Goal: Contribute content: Add original content to the website for others to see

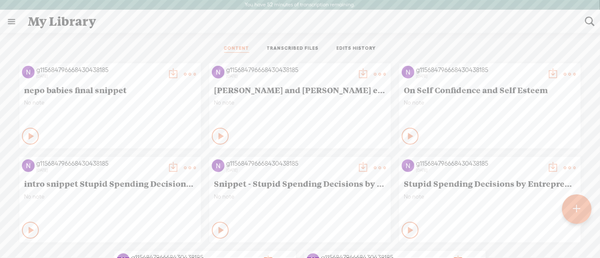
click at [580, 213] on t at bounding box center [576, 209] width 7 height 19
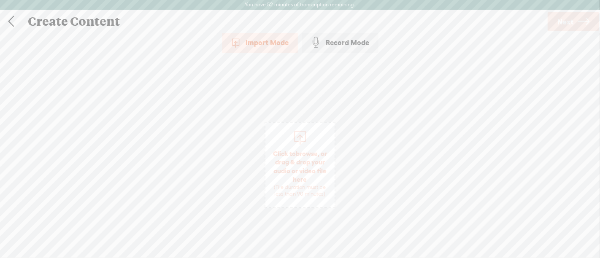
click at [291, 157] on span "Click to browse , or drag & drop your audio or video file here (File duration m…" at bounding box center [299, 173] width 69 height 57
click at [573, 28] on span "Next" at bounding box center [565, 22] width 16 height 22
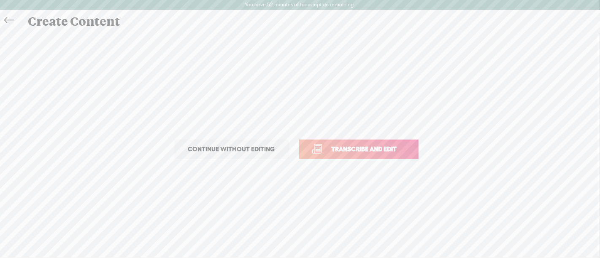
click at [370, 146] on span "Transcribe and edit" at bounding box center [364, 149] width 83 height 10
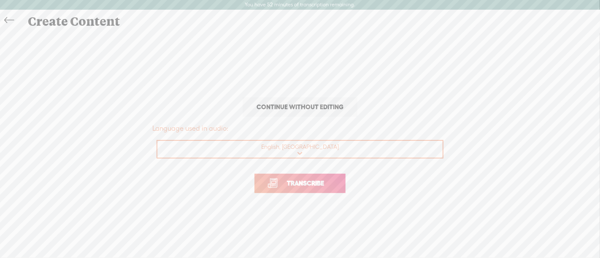
click at [319, 180] on span "Transcribe" at bounding box center [305, 184] width 55 height 10
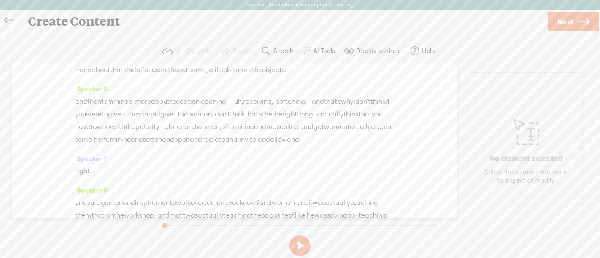
scroll to position [497, 0]
click at [168, 110] on span at bounding box center [164, 112] width 13 height 15
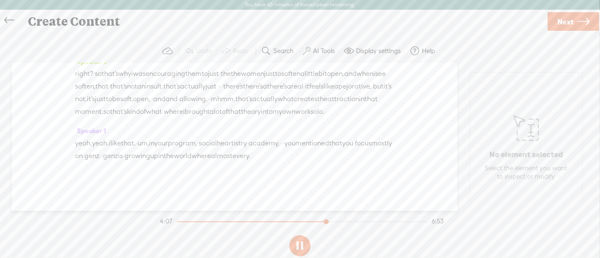
scroll to position [1283, 0]
click at [300, 244] on button at bounding box center [299, 245] width 21 height 21
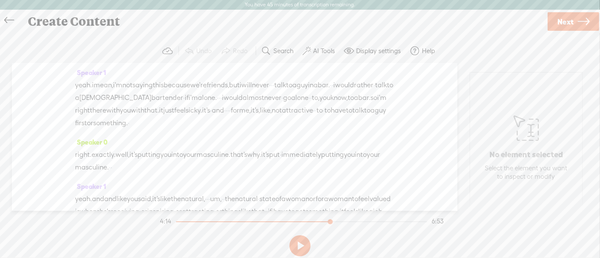
scroll to position [779, 0]
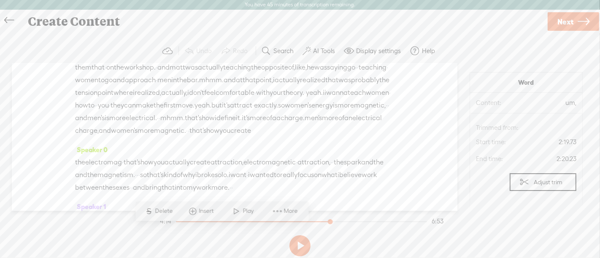
scroll to position [586, 0]
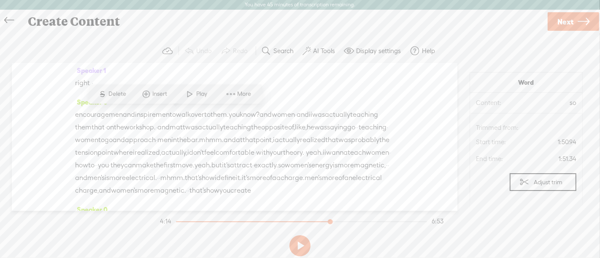
click at [190, 97] on span at bounding box center [190, 94] width 13 height 15
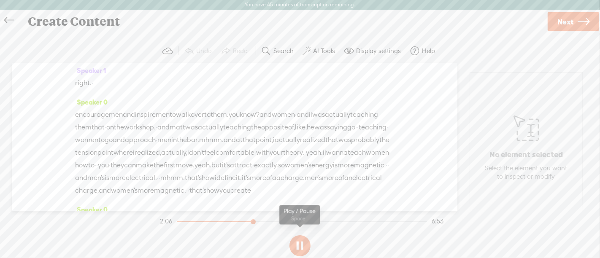
click at [299, 245] on button at bounding box center [299, 245] width 21 height 21
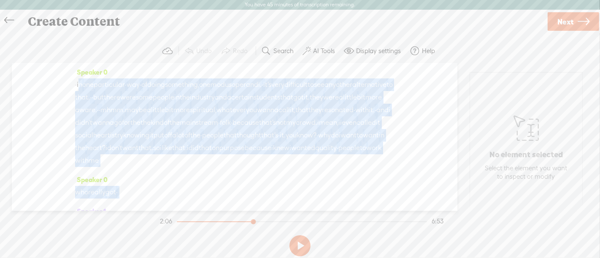
scroll to position [0, 0]
drag, startPoint x: 166, startPoint y: 120, endPoint x: 73, endPoint y: 84, distance: 100.3
click at [73, 84] on div "Speaker 0 · in one particular · way · of doing something, one modus operandi. ·…" at bounding box center [235, 137] width 446 height 148
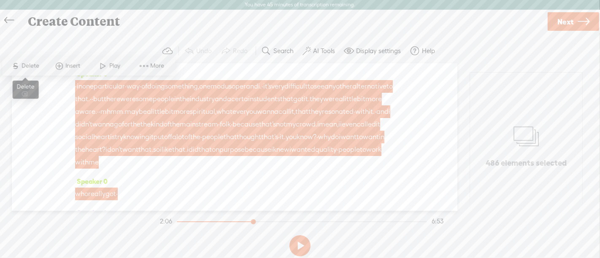
click at [31, 61] on span "S Delete" at bounding box center [25, 65] width 42 height 15
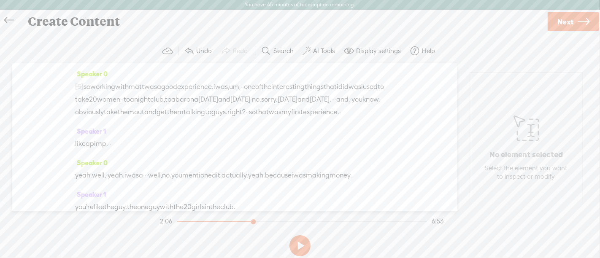
drag, startPoint x: 242, startPoint y: 85, endPoint x: 284, endPoint y: 80, distance: 42.0
click at [284, 80] on div "[S] · in one particular · way · of doing something, one modus operandi. · it's …" at bounding box center [234, 99] width 319 height 38
click at [227, 67] on span "Delete" at bounding box center [226, 66] width 20 height 8
click at [90, 86] on span "so" at bounding box center [87, 87] width 7 height 13
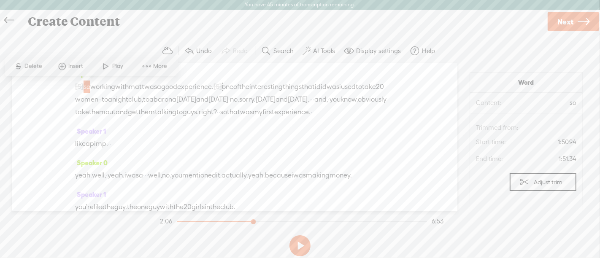
click at [118, 67] on span "Play" at bounding box center [118, 66] width 13 height 8
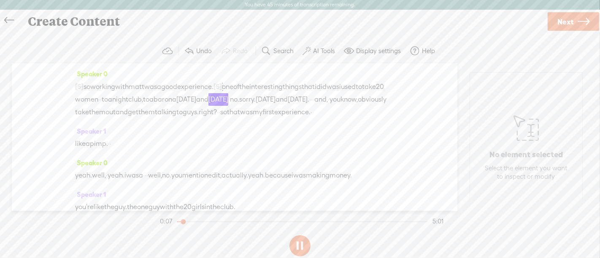
click at [300, 244] on button at bounding box center [299, 245] width 21 height 21
click at [222, 87] on span "[S]" at bounding box center [218, 87] width 8 height 8
click at [248, 67] on span "Restore" at bounding box center [251, 66] width 22 height 8
click at [215, 85] on span "i" at bounding box center [215, 87] width 2 height 13
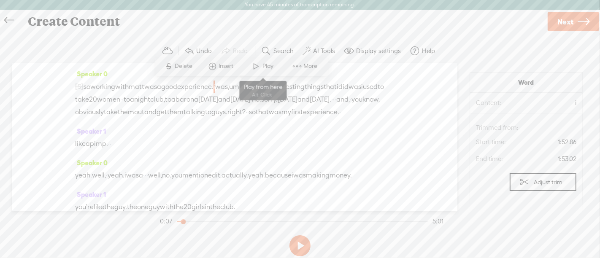
click at [261, 67] on span at bounding box center [256, 66] width 13 height 15
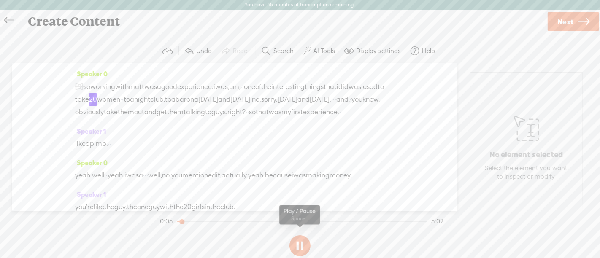
click at [302, 246] on button at bounding box center [299, 245] width 21 height 21
drag, startPoint x: 256, startPoint y: 86, endPoint x: 241, endPoint y: 86, distance: 15.6
click at [241, 86] on div "[S] · in one particular · way · of doing something, one modus operandi. · it's …" at bounding box center [234, 99] width 319 height 38
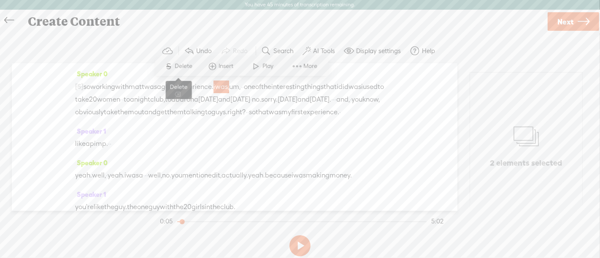
click at [194, 66] on span "Delete" at bounding box center [185, 66] width 20 height 8
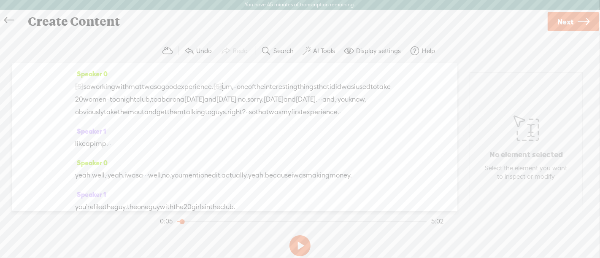
click at [90, 87] on span "so" at bounding box center [87, 87] width 7 height 13
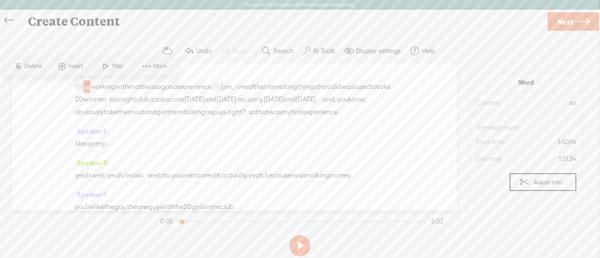
click at [119, 72] on span "Play" at bounding box center [113, 66] width 42 height 15
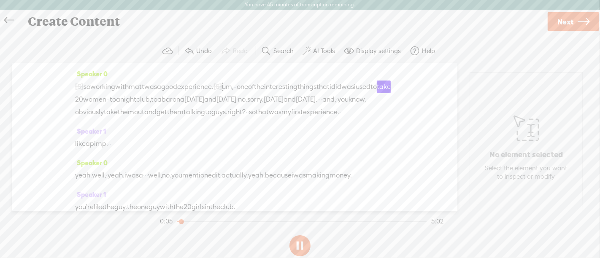
click at [298, 248] on button at bounding box center [299, 245] width 21 height 21
drag, startPoint x: 265, startPoint y: 84, endPoint x: 254, endPoint y: 82, distance: 11.0
click at [233, 82] on span "um," at bounding box center [227, 87] width 11 height 13
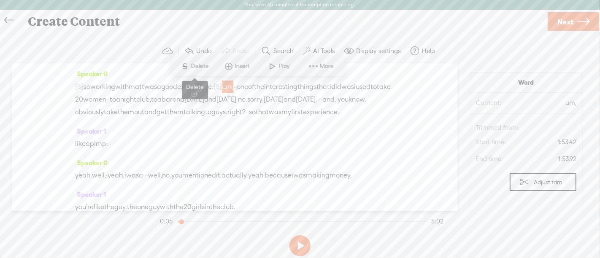
click at [206, 62] on span "Delete" at bounding box center [201, 66] width 20 height 8
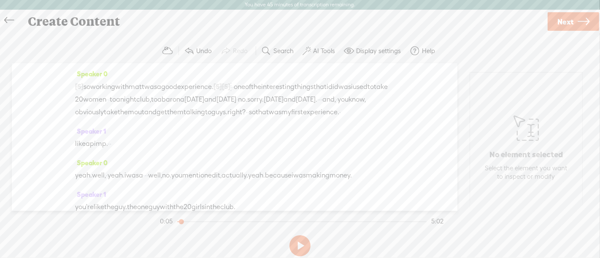
click at [177, 84] on span "good" at bounding box center [169, 87] width 16 height 13
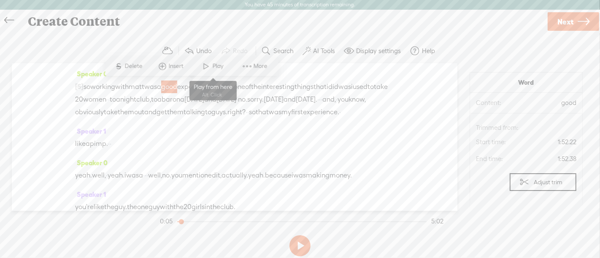
click at [207, 68] on span at bounding box center [206, 66] width 13 height 15
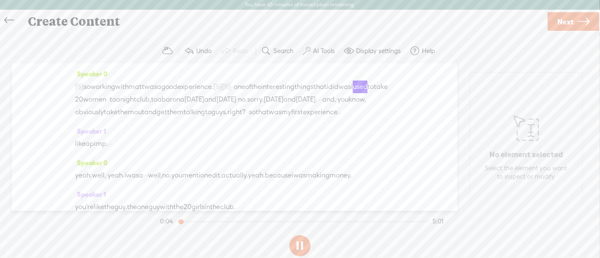
click at [89, 84] on span "so" at bounding box center [87, 87] width 7 height 13
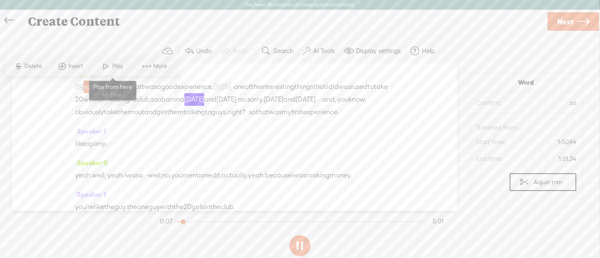
click at [112, 66] on span "Play" at bounding box center [118, 66] width 13 height 8
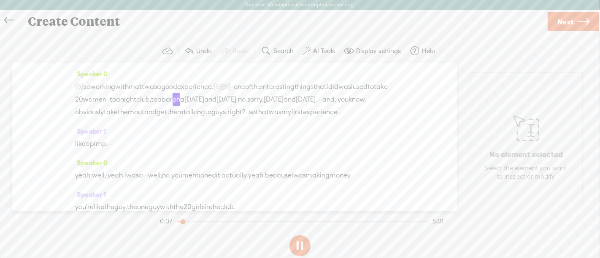
click at [300, 246] on button at bounding box center [299, 245] width 21 height 21
click at [222, 91] on div at bounding box center [218, 86] width 8 height 13
click at [250, 67] on span "Restore" at bounding box center [251, 66] width 22 height 8
drag, startPoint x: 249, startPoint y: 85, endPoint x: 254, endPoint y: 86, distance: 5.6
click at [229, 86] on span "was," at bounding box center [222, 87] width 14 height 13
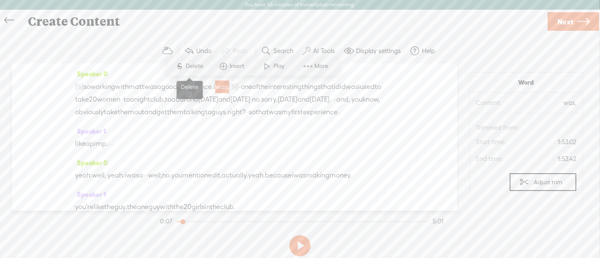
click at [205, 69] on span "Delete" at bounding box center [196, 66] width 20 height 8
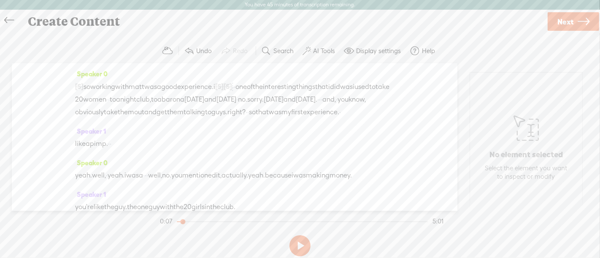
click at [90, 83] on span "so" at bounding box center [87, 87] width 7 height 13
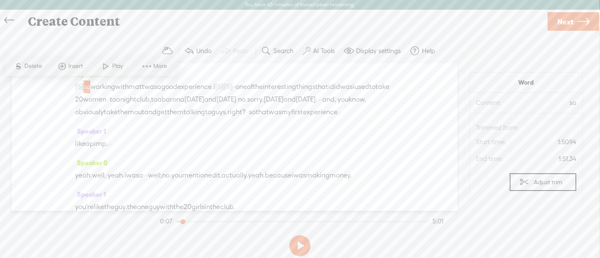
click at [121, 71] on span "Play" at bounding box center [113, 66] width 42 height 15
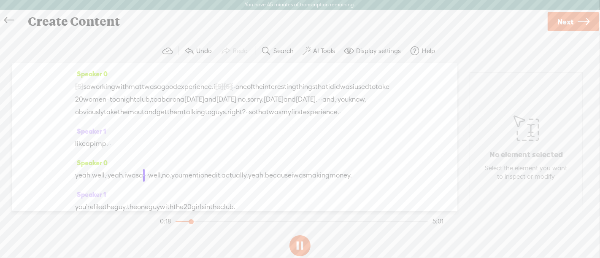
click at [301, 248] on button at bounding box center [299, 245] width 21 height 21
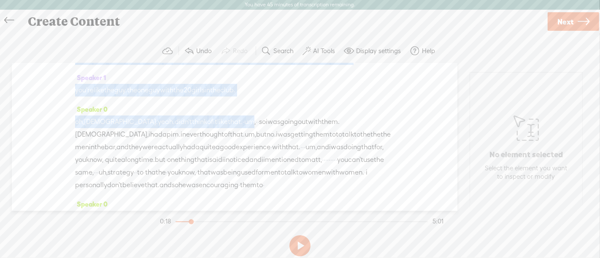
scroll to position [122, 0]
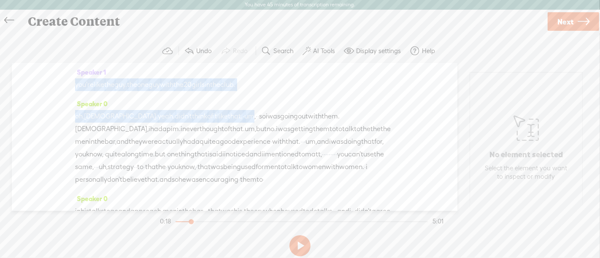
drag, startPoint x: 169, startPoint y: 72, endPoint x: 228, endPoint y: 138, distance: 89.0
click at [228, 138] on div "Speaker 0 [S] · in one particular · way · of doing something, one modus operand…" at bounding box center [235, 137] width 446 height 148
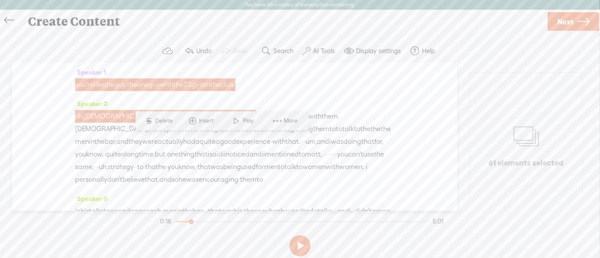
click at [177, 120] on span "S Delete" at bounding box center [159, 121] width 42 height 15
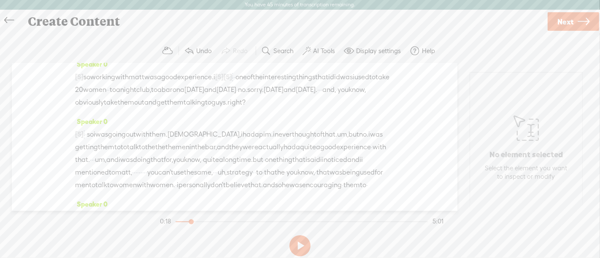
scroll to position [0, 0]
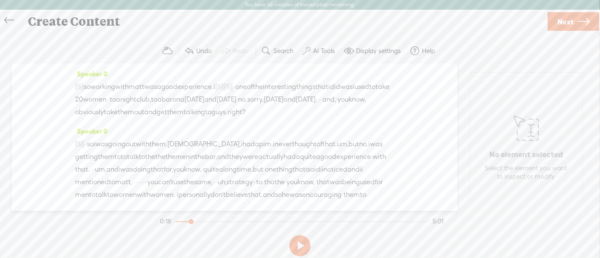
click at [236, 106] on span "·" at bounding box center [237, 99] width 2 height 13
click at [119, 97] on span at bounding box center [117, 91] width 13 height 15
click at [298, 246] on button at bounding box center [299, 245] width 21 height 21
drag, startPoint x: 200, startPoint y: 155, endPoint x: 379, endPoint y: 152, distance: 178.5
click at [379, 152] on div "[S] · · so that was my first experience. · like a pimp. · · yeah. well, · yeah.…" at bounding box center [234, 170] width 319 height 64
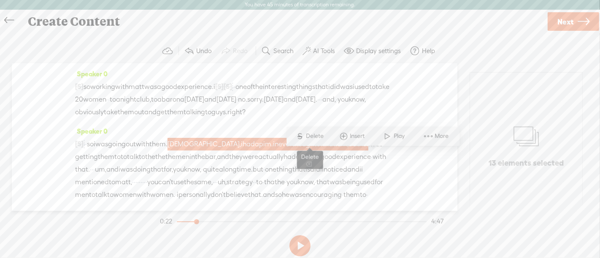
click at [311, 140] on span "Delete" at bounding box center [316, 136] width 20 height 8
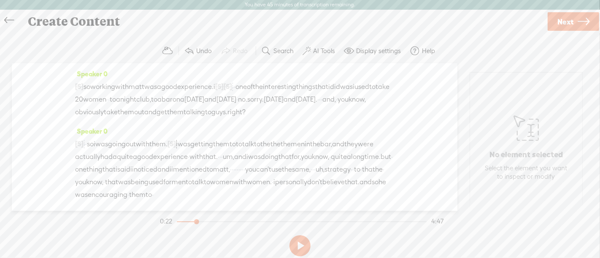
click at [94, 151] on span "so" at bounding box center [90, 144] width 7 height 13
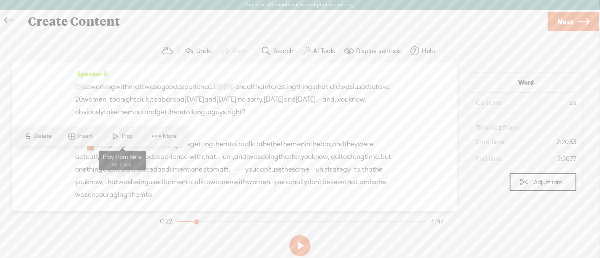
click at [116, 133] on span at bounding box center [115, 136] width 13 height 15
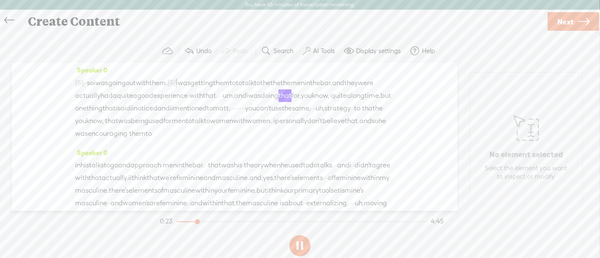
scroll to position [62, 0]
click at [300, 252] on button at bounding box center [299, 245] width 21 height 21
drag, startPoint x: 154, startPoint y: 131, endPoint x: 187, endPoint y: 128, distance: 32.6
click at [187, 128] on div "[S] · · so that was my first experience. · like a pimp. · · yeah. well, · yeah.…" at bounding box center [234, 108] width 319 height 64
click at [132, 114] on span "Delete" at bounding box center [130, 112] width 20 height 8
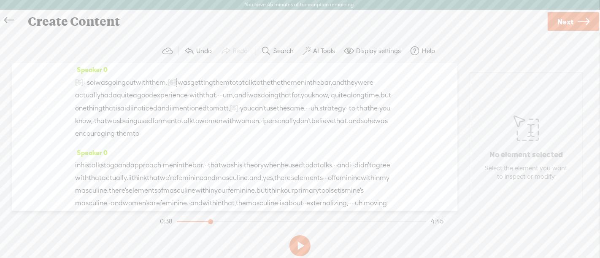
drag, startPoint x: 332, startPoint y: 105, endPoint x: 239, endPoint y: 116, distance: 93.4
click at [239, 116] on div "[S] · · so that was my first experience. · like a pimp. · · yeah. well, · yeah.…" at bounding box center [234, 108] width 319 height 64
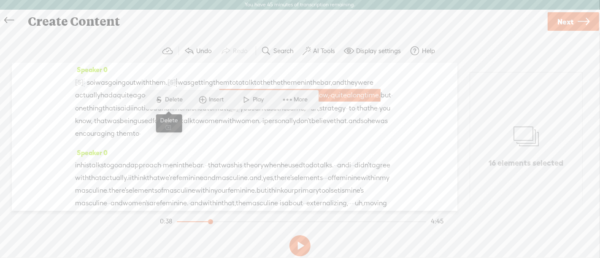
click at [182, 99] on span "Delete" at bounding box center [175, 99] width 20 height 8
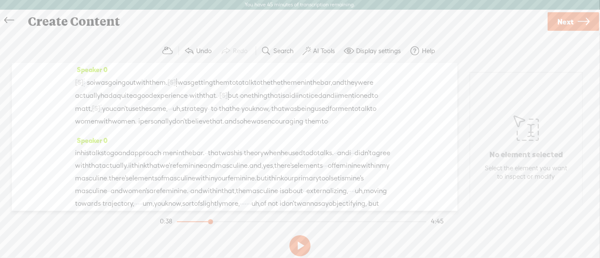
click at [358, 89] on span "were" at bounding box center [366, 82] width 16 height 13
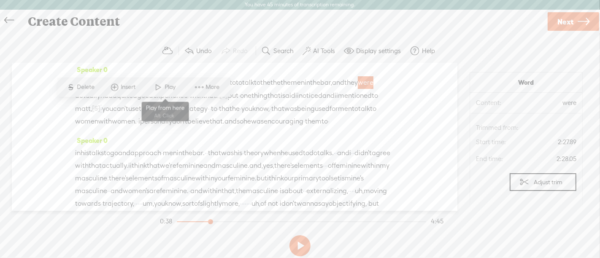
click at [161, 85] on span at bounding box center [158, 87] width 13 height 15
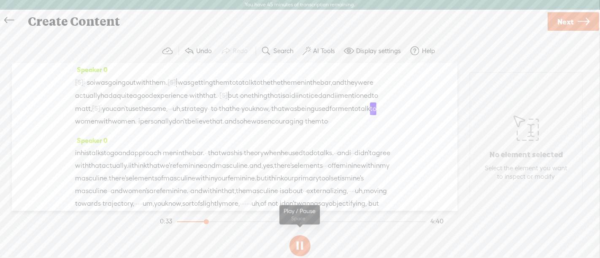
click at [294, 245] on button at bounding box center [299, 245] width 21 height 21
drag, startPoint x: 114, startPoint y: 134, endPoint x: 194, endPoint y: 132, distance: 79.8
click at [194, 128] on div "[S] · · so that was my first experience. · like a pimp. · · yeah. well, · yeah.…" at bounding box center [234, 102] width 319 height 52
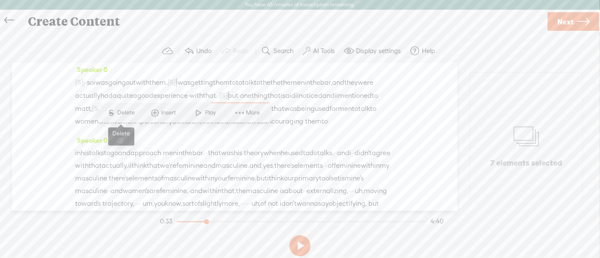
click at [134, 110] on span "Delete" at bounding box center [127, 113] width 20 height 8
click at [113, 115] on span "you" at bounding box center [107, 109] width 11 height 13
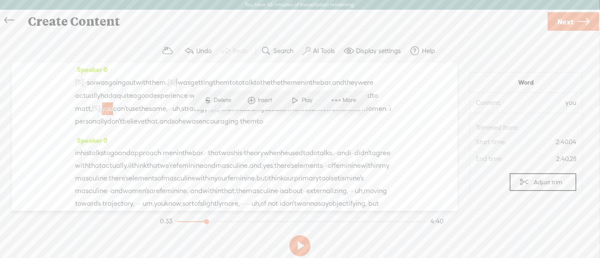
click at [304, 100] on span "Play" at bounding box center [308, 100] width 13 height 8
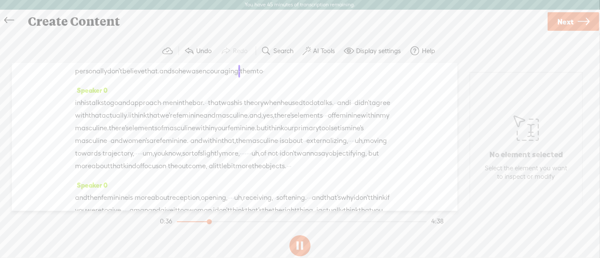
scroll to position [112, 0]
click at [295, 242] on button at bounding box center [299, 245] width 21 height 21
drag, startPoint x: 139, startPoint y: 94, endPoint x: 246, endPoint y: 133, distance: 114.1
click at [246, 133] on div "Speaker 0 [S] · in one particular · way · of doing something, one modus operand…" at bounding box center [235, 137] width 446 height 148
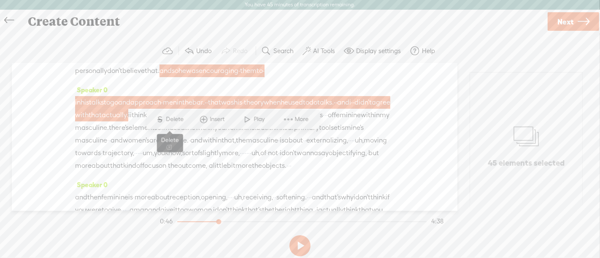
click at [172, 116] on span "Delete" at bounding box center [176, 119] width 20 height 8
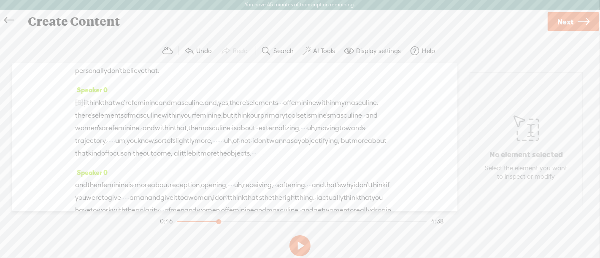
click at [247, 65] on span "being" at bounding box center [256, 58] width 18 height 13
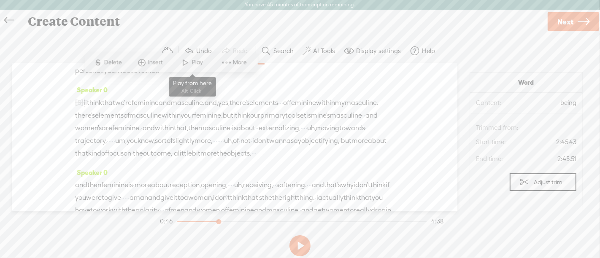
click at [194, 65] on span "Play" at bounding box center [198, 62] width 13 height 8
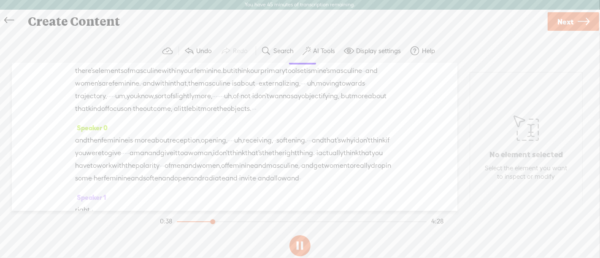
scroll to position [157, 0]
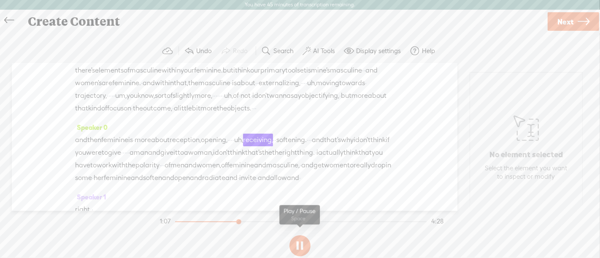
click at [298, 243] on button at bounding box center [299, 245] width 21 height 21
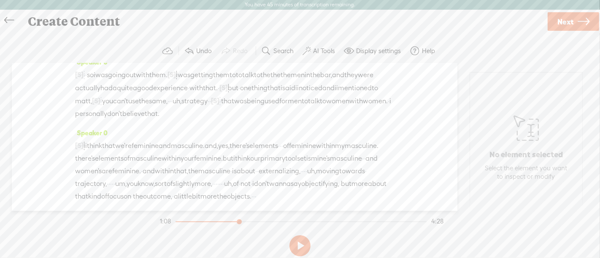
scroll to position [70, 0]
click at [322, 94] on span "and" at bounding box center [328, 87] width 12 height 13
click at [193, 84] on span at bounding box center [189, 91] width 13 height 15
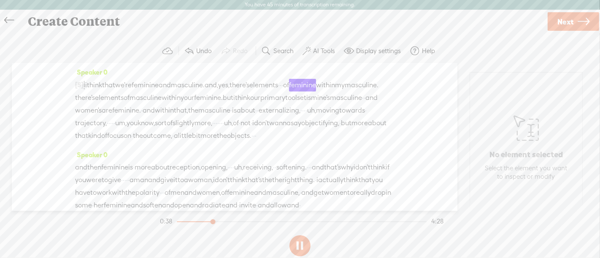
scroll to position [130, 0]
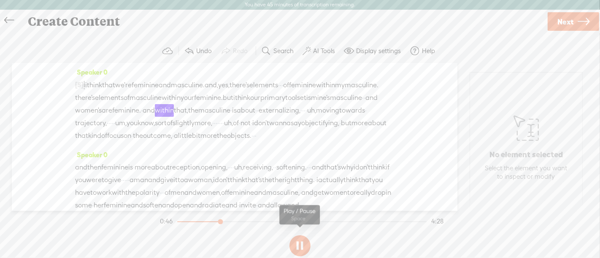
click at [299, 244] on button at bounding box center [299, 245] width 21 height 21
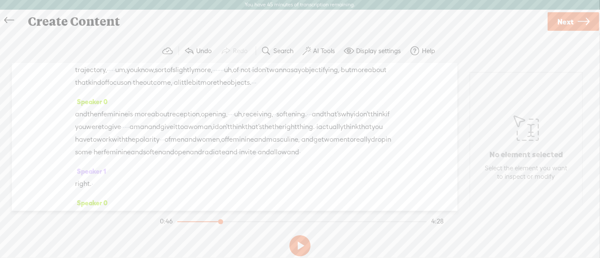
scroll to position [184, 0]
drag, startPoint x: 297, startPoint y: 79, endPoint x: 195, endPoint y: 174, distance: 139.4
click at [195, 174] on div "Speaker 0 [S] · in one particular · way · of doing something, one modus operand…" at bounding box center [235, 137] width 446 height 148
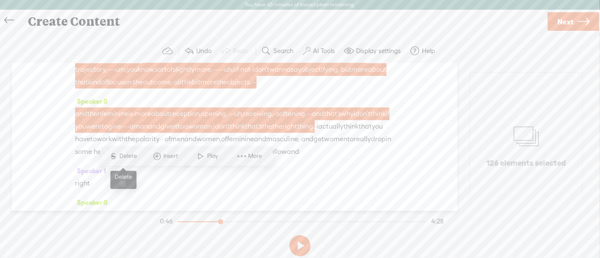
click at [123, 158] on span "Delete" at bounding box center [130, 156] width 20 height 8
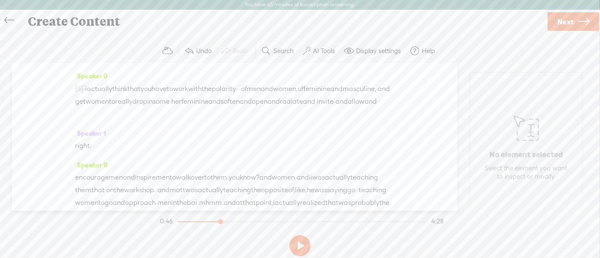
click at [330, 51] on span "masculine" at bounding box center [346, 44] width 32 height 13
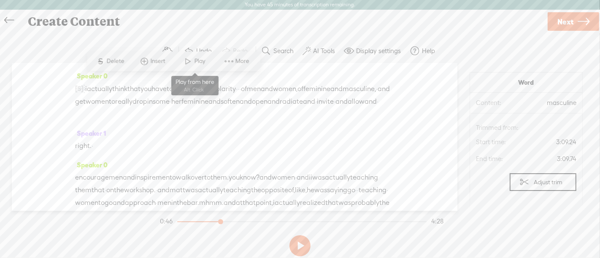
click at [201, 63] on span "Play" at bounding box center [201, 61] width 13 height 8
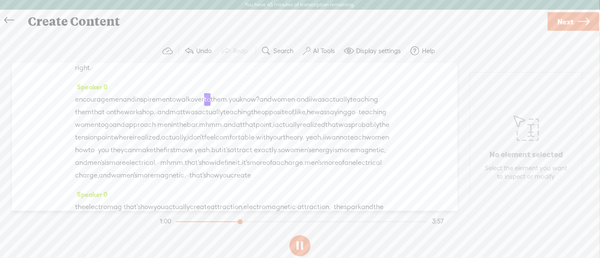
scroll to position [265, 0]
click at [306, 247] on button at bounding box center [299, 245] width 21 height 21
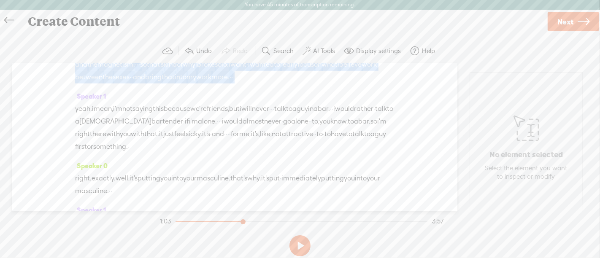
scroll to position [418, 0]
drag, startPoint x: 299, startPoint y: 81, endPoint x: 310, endPoint y: 153, distance: 73.0
click at [310, 153] on div "Speaker 0 [S] · in one particular · way · of doing something, one modus operand…" at bounding box center [235, 137] width 446 height 148
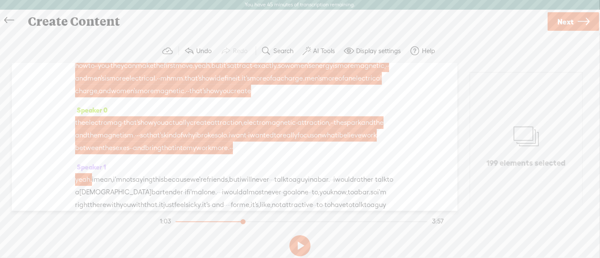
scroll to position [348, 0]
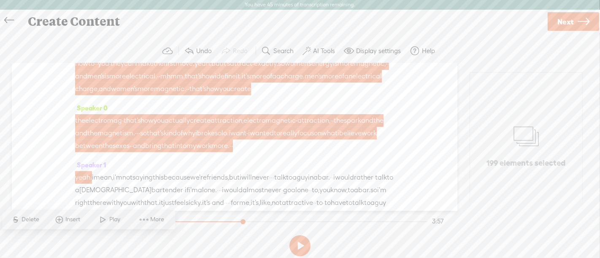
click at [207, 95] on div "encourage men and inspire men to walk over to them. you know? and women · and i…" at bounding box center [234, 51] width 319 height 89
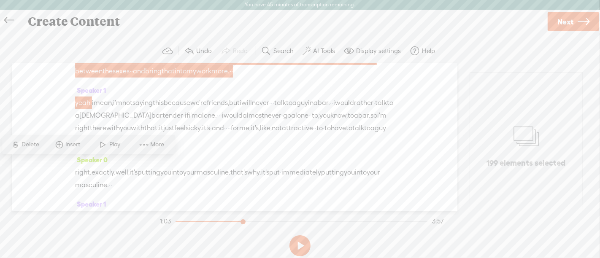
scroll to position [423, 0]
click at [216, 77] on div "the electro mag · that's how you actually create attraction, electromagnetic · …" at bounding box center [234, 58] width 319 height 38
click at [37, 143] on span "Delete" at bounding box center [32, 145] width 20 height 8
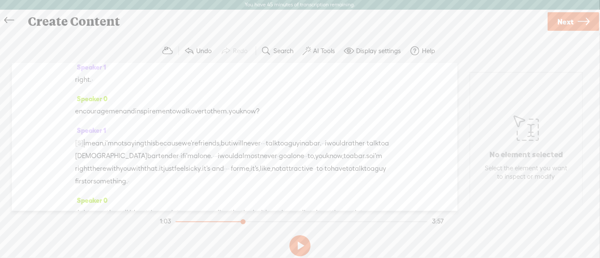
scroll to position [249, 0]
drag, startPoint x: 299, startPoint y: 137, endPoint x: 297, endPoint y: 153, distance: 16.2
click at [240, 125] on div "Speaker 0 encourage men and inspire men to walk over to them. you know?" at bounding box center [234, 109] width 319 height 32
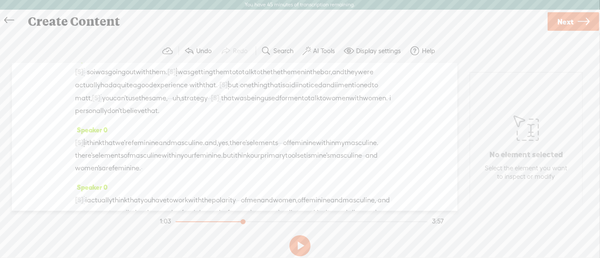
scroll to position [0, 0]
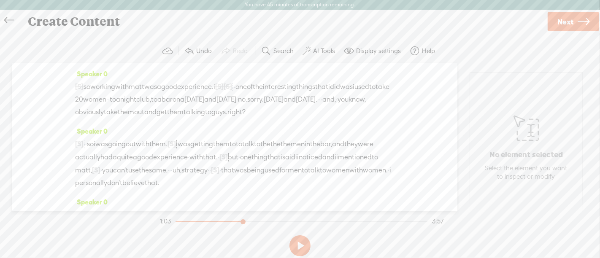
drag, startPoint x: 284, startPoint y: 134, endPoint x: 72, endPoint y: 85, distance: 217.0
click at [72, 85] on div "Speaker 0 [S] · in one particular · way · of doing something, one modus operand…" at bounding box center [235, 137] width 446 height 148
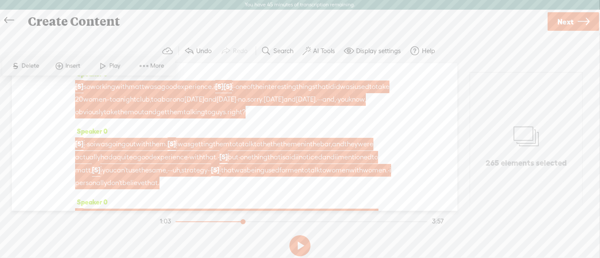
click at [36, 64] on span "Delete" at bounding box center [32, 66] width 20 height 8
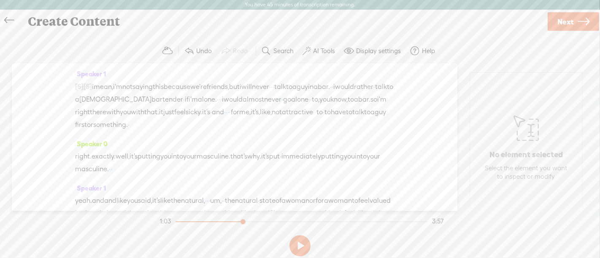
click at [94, 85] on span "i" at bounding box center [93, 87] width 2 height 13
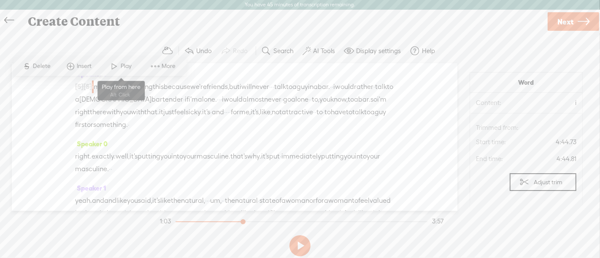
click at [116, 66] on span at bounding box center [114, 66] width 13 height 15
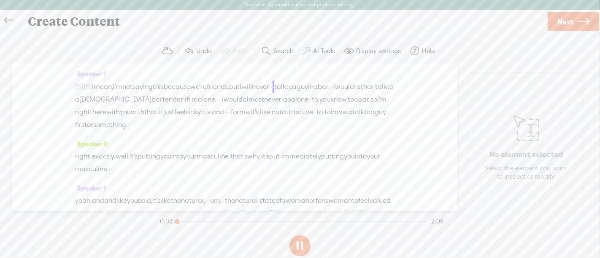
drag, startPoint x: 181, startPoint y: 221, endPoint x: 166, endPoint y: 221, distance: 15.2
click at [169, 221] on div at bounding box center [177, 222] width 19 height 19
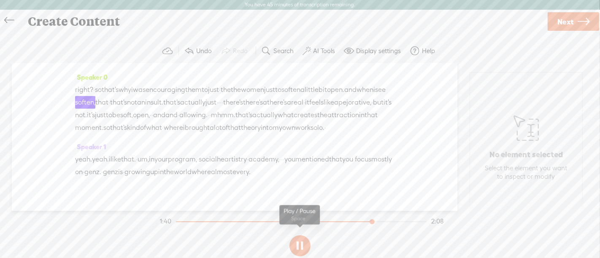
scroll to position [364, 0]
click at [295, 242] on button at bounding box center [299, 245] width 21 height 21
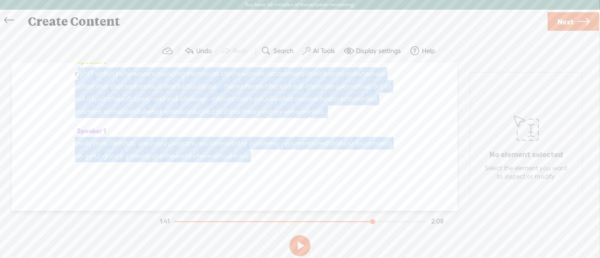
scroll to position [430, 0]
drag, startPoint x: 78, startPoint y: 126, endPoint x: 236, endPoint y: 182, distance: 168.4
click at [236, 182] on div "Speaker 1 [S] · in one particular · way · of doing something, one modus operand…" at bounding box center [235, 137] width 446 height 148
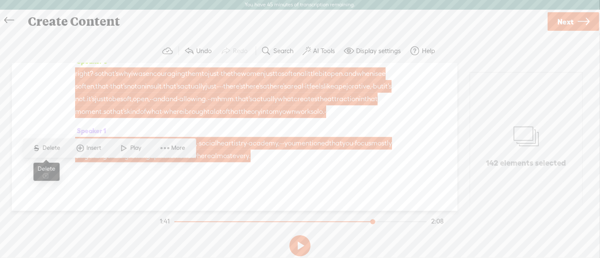
click at [59, 149] on span "Delete" at bounding box center [53, 148] width 20 height 8
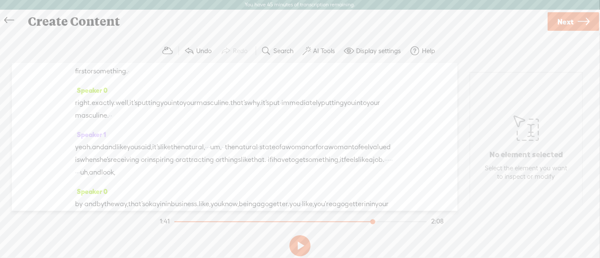
scroll to position [0, 0]
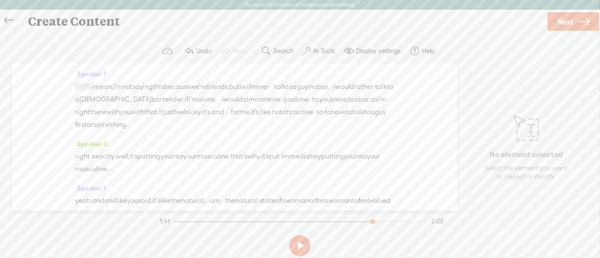
click at [373, 93] on span "·" at bounding box center [374, 87] width 2 height 13
drag, startPoint x: 368, startPoint y: 222, endPoint x: 160, endPoint y: 220, distance: 207.2
click at [160, 220] on section "1:41 2:08" at bounding box center [301, 221] width 287 height 21
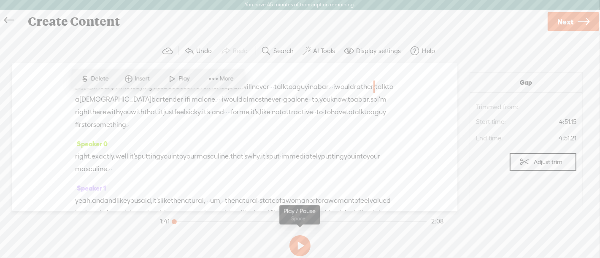
click at [302, 246] on button at bounding box center [299, 245] width 21 height 21
click at [301, 246] on button at bounding box center [299, 245] width 21 height 21
click at [296, 248] on button at bounding box center [299, 245] width 21 height 21
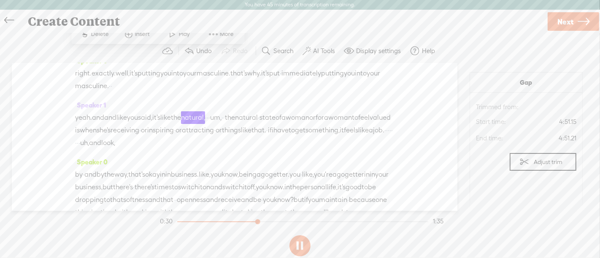
scroll to position [85, 0]
click at [80, 122] on span "yeah." at bounding box center [83, 115] width 17 height 13
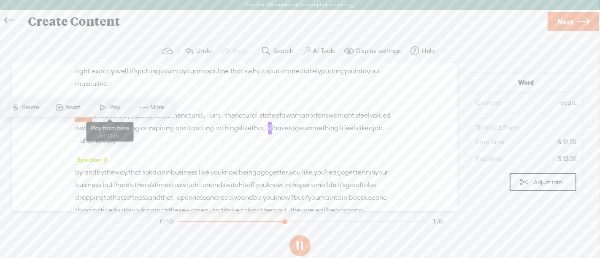
click at [112, 107] on span "Play" at bounding box center [116, 107] width 13 height 8
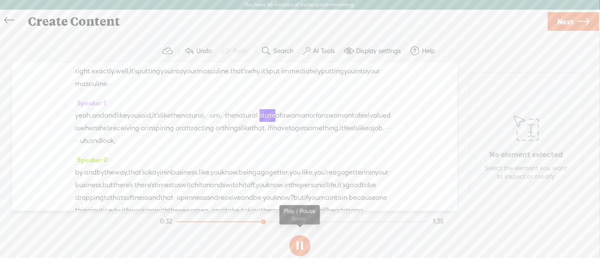
click at [304, 246] on button at bounding box center [299, 245] width 21 height 21
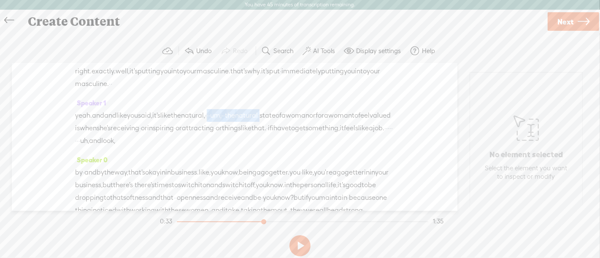
drag, startPoint x: 237, startPoint y: 127, endPoint x: 313, endPoint y: 130, distance: 75.6
click at [313, 130] on div "yeah. and and like you said, it's like the natural, · · · um, · · the natural ·…" at bounding box center [234, 128] width 319 height 38
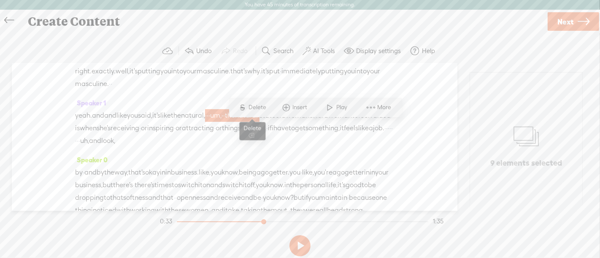
click at [259, 106] on span "Delete" at bounding box center [259, 107] width 20 height 8
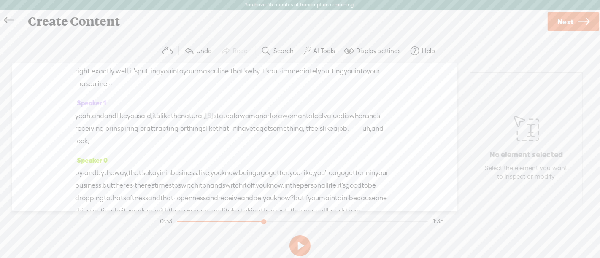
click at [152, 122] on span "said," at bounding box center [145, 116] width 14 height 13
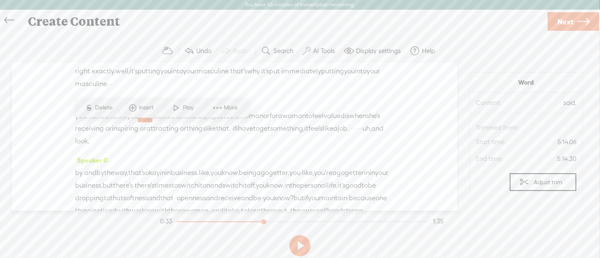
click at [184, 113] on span "Play" at bounding box center [183, 107] width 42 height 15
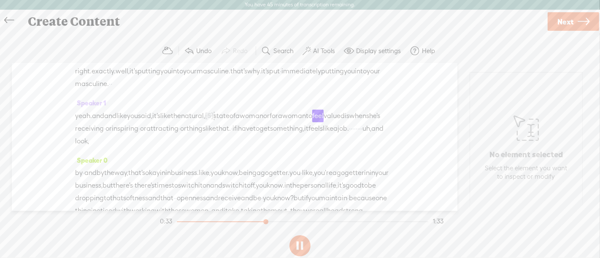
click at [300, 245] on button at bounding box center [299, 245] width 21 height 21
click at [214, 119] on span "[S]" at bounding box center [209, 116] width 8 height 8
click at [246, 109] on span "Restore" at bounding box center [247, 107] width 22 height 8
drag, startPoint x: 197, startPoint y: 128, endPoint x: 269, endPoint y: 131, distance: 71.4
click at [269, 131] on div "yeah. and and like you said, it's like the natural, · · · um, · · the natural ·…" at bounding box center [234, 128] width 319 height 38
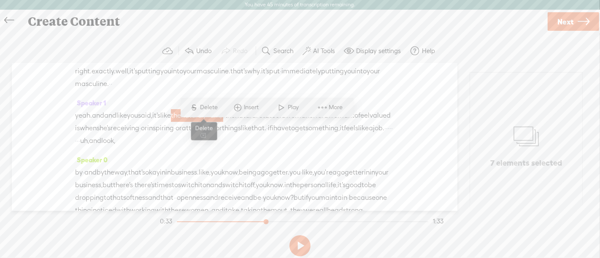
click at [214, 110] on span "Delete" at bounding box center [210, 107] width 20 height 8
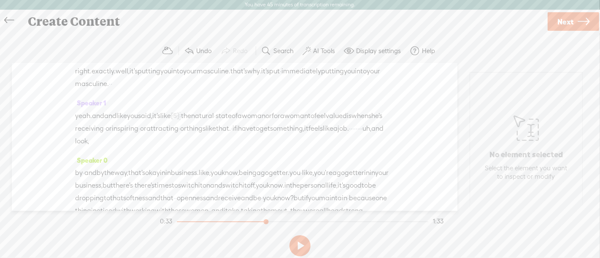
click at [92, 122] on span "yeah." at bounding box center [83, 116] width 17 height 13
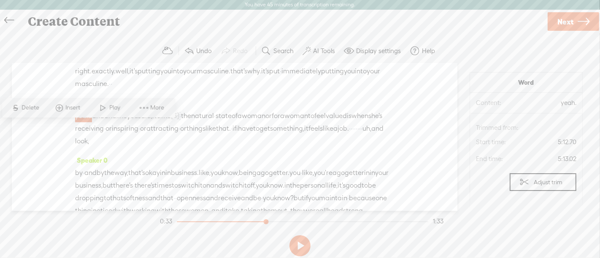
click at [110, 111] on span "Play" at bounding box center [116, 108] width 13 height 8
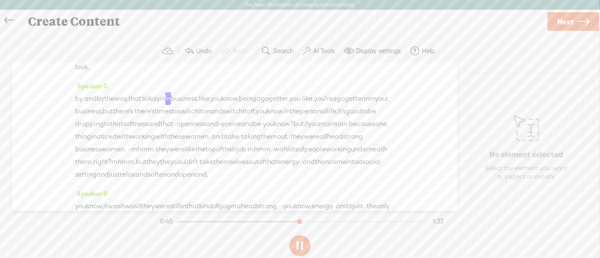
scroll to position [169, 0]
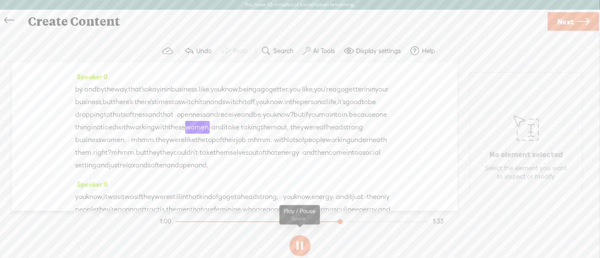
click at [301, 246] on button at bounding box center [299, 245] width 21 height 21
click at [177, 121] on span "openness" at bounding box center [191, 114] width 29 height 13
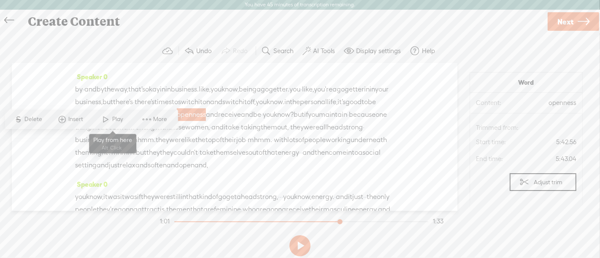
click at [102, 116] on span at bounding box center [106, 119] width 13 height 15
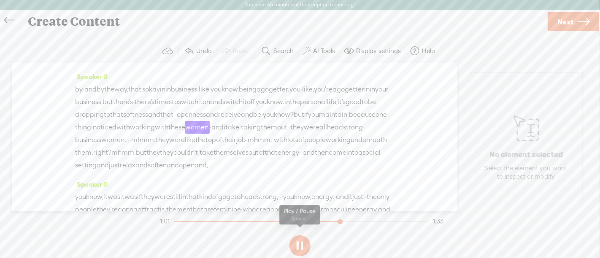
click at [300, 243] on button at bounding box center [299, 245] width 21 height 21
drag, startPoint x: 219, startPoint y: 139, endPoint x: 282, endPoint y: 136, distance: 62.5
click at [282, 136] on div "by · and by the way, that's okay in in business. like, you know, being a go get…" at bounding box center [234, 127] width 319 height 89
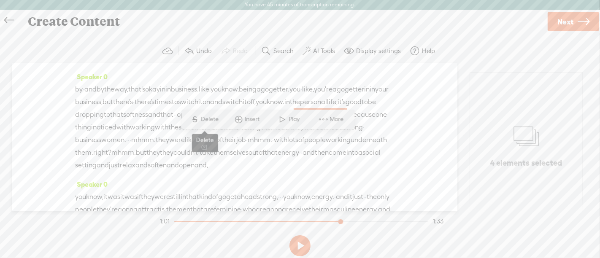
click at [211, 119] on span "Delete" at bounding box center [211, 119] width 20 height 8
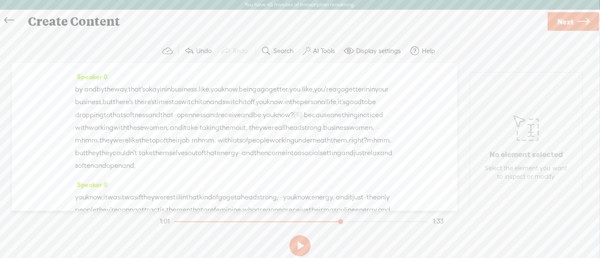
click at [290, 108] on span "the" at bounding box center [295, 102] width 10 height 13
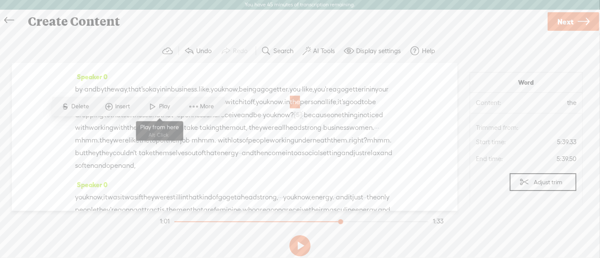
click at [153, 103] on span at bounding box center [152, 106] width 13 height 15
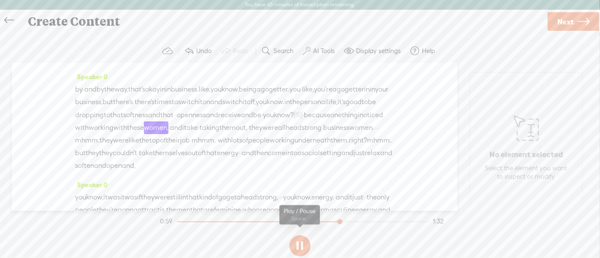
click at [298, 249] on button at bounding box center [299, 245] width 21 height 21
drag, startPoint x: 260, startPoint y: 137, endPoint x: 292, endPoint y: 121, distance: 35.9
click at [281, 123] on div "by · and by the way, that's okay in in business. like, you know, being a go get…" at bounding box center [234, 127] width 319 height 89
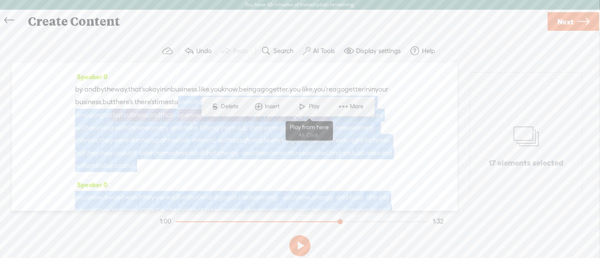
drag, startPoint x: 312, startPoint y: 116, endPoint x: 342, endPoint y: 110, distance: 30.7
click at [342, 110] on section "Speaker 1 [S] · in one particular · way · of doing something, one modus operand…" at bounding box center [299, 137] width 583 height 148
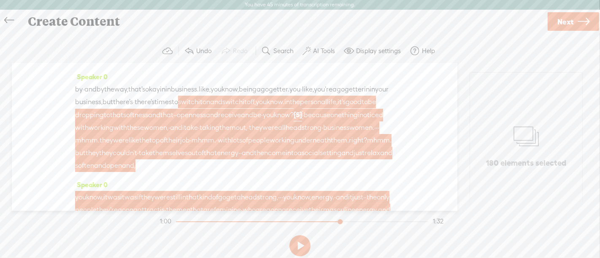
click at [358, 122] on span "i" at bounding box center [359, 115] width 2 height 13
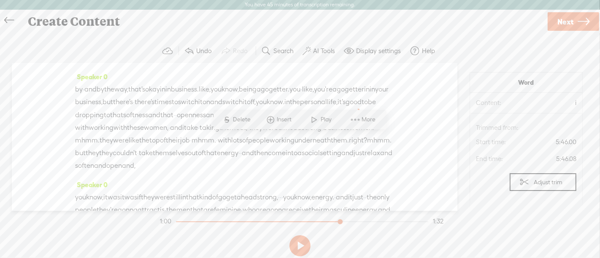
click at [238, 93] on div "Speaker 0 by · and by the way, that's okay in in business. like, you know, bein…" at bounding box center [234, 124] width 319 height 108
click at [211, 96] on span "like," at bounding box center [205, 89] width 12 height 13
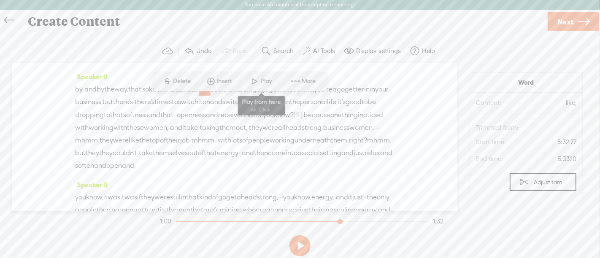
click at [263, 82] on span "Play" at bounding box center [267, 81] width 13 height 8
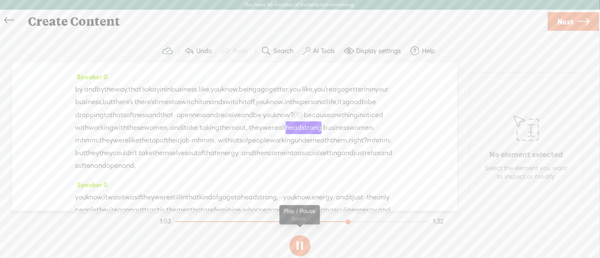
click at [301, 241] on button at bounding box center [299, 245] width 21 height 21
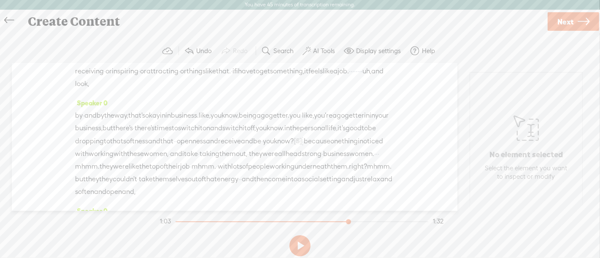
scroll to position [142, 0]
click at [84, 121] on span "·" at bounding box center [84, 116] width 2 height 13
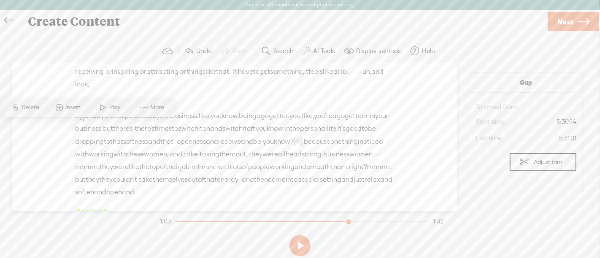
click at [114, 106] on span "Play" at bounding box center [116, 107] width 13 height 8
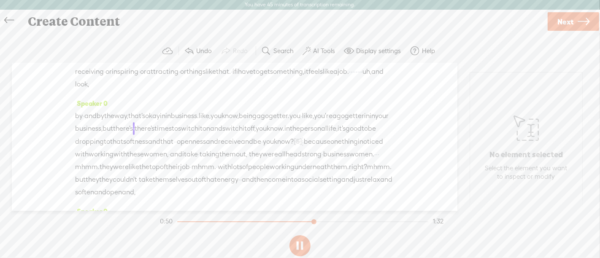
click at [301, 248] on button at bounding box center [299, 245] width 21 height 21
drag, startPoint x: 348, startPoint y: 127, endPoint x: 262, endPoint y: 163, distance: 93.6
click at [262, 163] on div "by · and by the way, that's okay in in business. like, you know, being a go get…" at bounding box center [234, 154] width 319 height 89
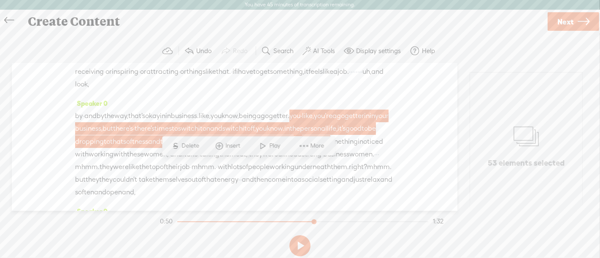
click at [187, 143] on span "Delete" at bounding box center [192, 146] width 20 height 8
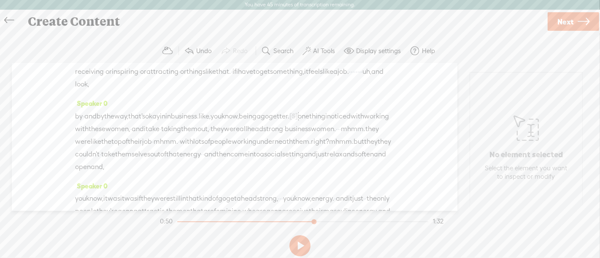
click at [104, 123] on span "by" at bounding box center [101, 116] width 8 height 13
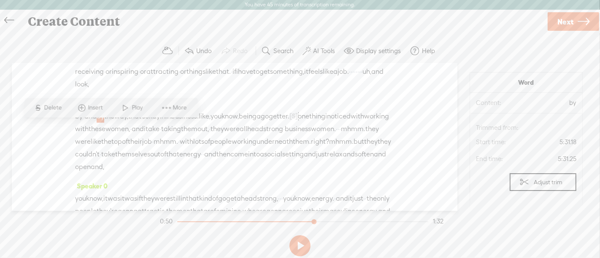
click at [130, 111] on span at bounding box center [125, 107] width 13 height 15
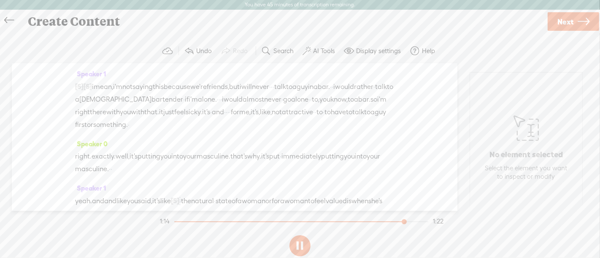
scroll to position [125, 0]
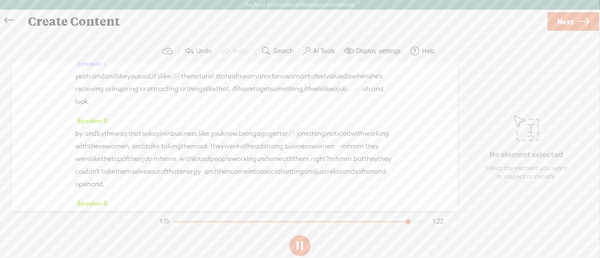
click at [138, 83] on span "you" at bounding box center [132, 76] width 11 height 13
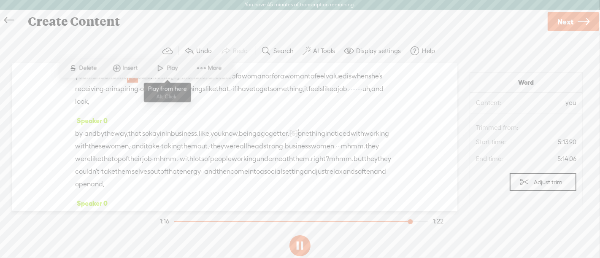
click at [169, 70] on span "Play" at bounding box center [173, 68] width 13 height 8
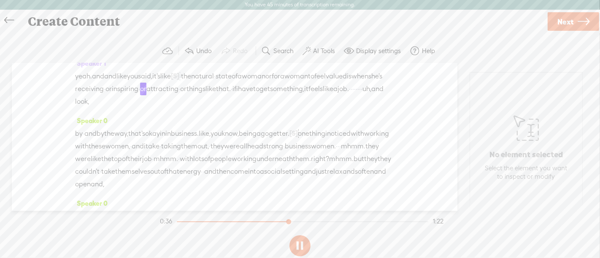
click at [86, 83] on span "yeah." at bounding box center [83, 76] width 17 height 13
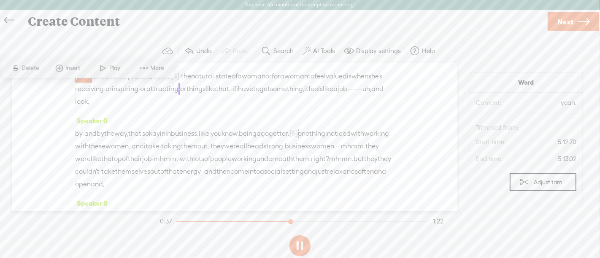
click at [108, 74] on span at bounding box center [103, 67] width 13 height 15
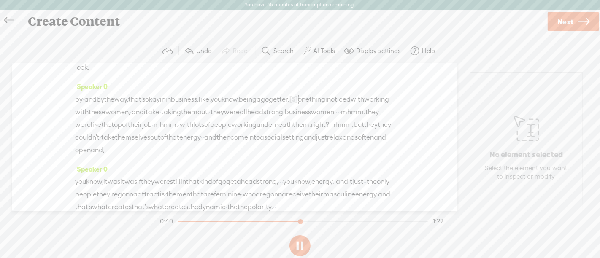
scroll to position [160, 0]
click at [308, 60] on span "feels" at bounding box center [315, 54] width 14 height 13
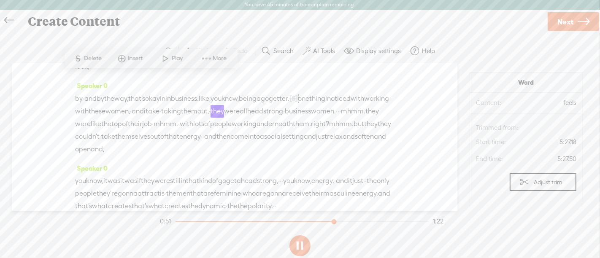
click at [163, 63] on span at bounding box center [166, 58] width 13 height 15
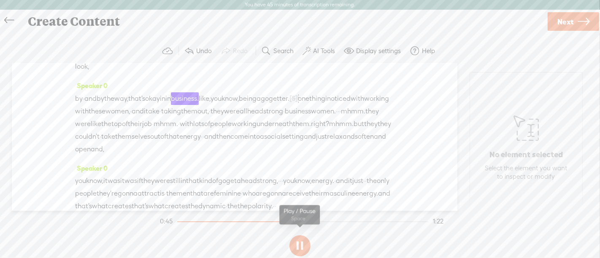
click at [298, 243] on button at bounding box center [299, 245] width 21 height 21
drag, startPoint x: 236, startPoint y: 76, endPoint x: 86, endPoint y: 106, distance: 153.3
click at [86, 106] on div "Speaker 1 [S] · in one particular · way · of doing something, one modus operand…" at bounding box center [235, 137] width 446 height 148
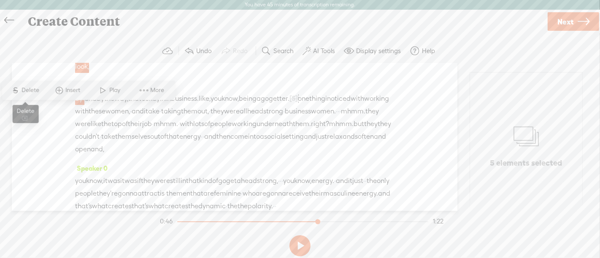
click at [44, 91] on span "S Delete" at bounding box center [25, 90] width 42 height 15
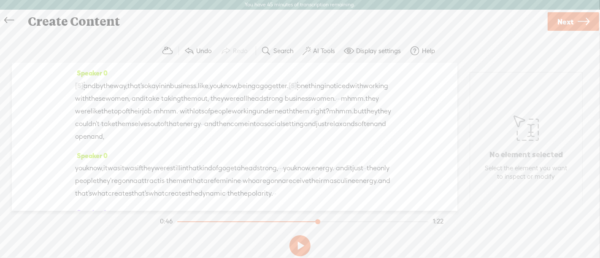
click at [270, 60] on span "something," at bounding box center [287, 54] width 34 height 13
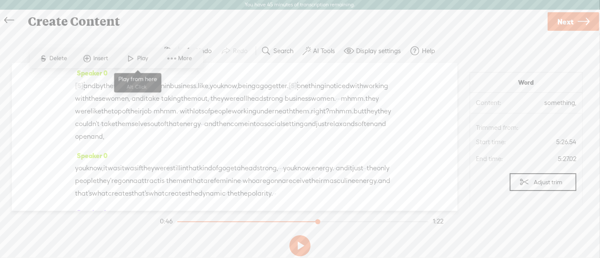
click at [146, 58] on span "Play" at bounding box center [144, 58] width 13 height 8
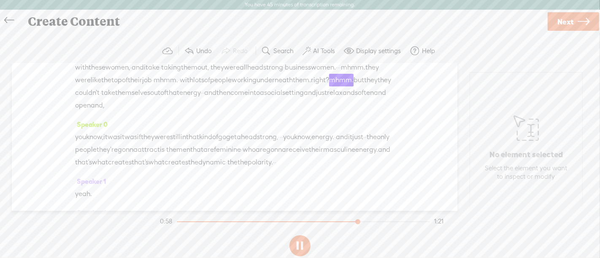
scroll to position [193, 0]
click at [178, 85] on span "mhmm." at bounding box center [166, 78] width 24 height 13
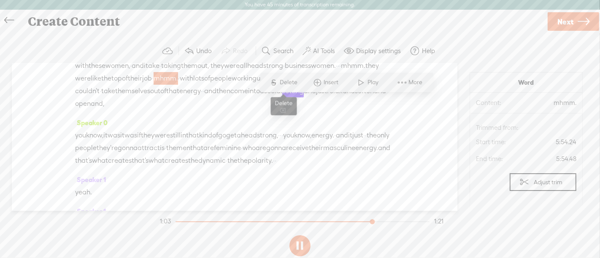
click at [296, 82] on span "Delete" at bounding box center [290, 82] width 20 height 8
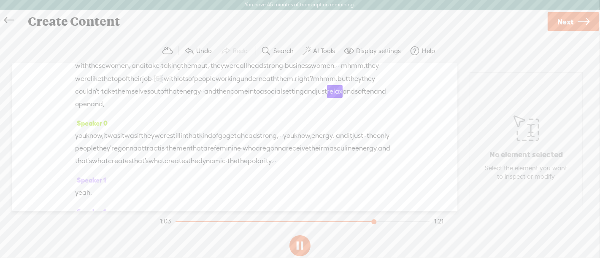
click at [285, 72] on span "businesswomen." at bounding box center [310, 66] width 51 height 13
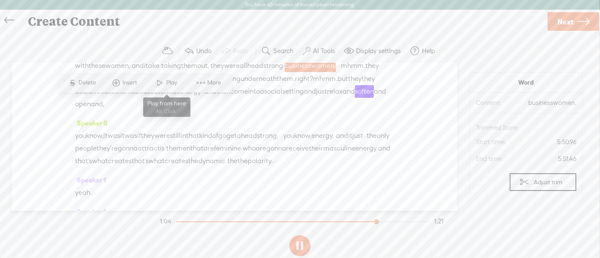
click at [157, 80] on span at bounding box center [160, 82] width 13 height 15
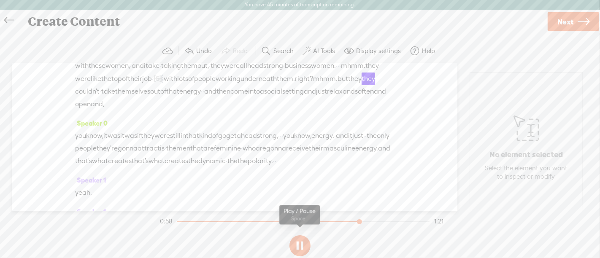
click at [305, 250] on button at bounding box center [299, 245] width 21 height 21
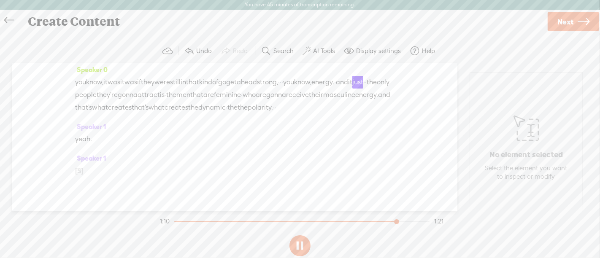
scroll to position [248, 0]
click at [296, 248] on button at bounding box center [299, 245] width 21 height 21
drag, startPoint x: 340, startPoint y: 119, endPoint x: 381, endPoint y: 117, distance: 41.0
click at [381, 112] on div "you know, it was it was if they were still in that kind of go get a headstrong,…" at bounding box center [234, 93] width 319 height 38
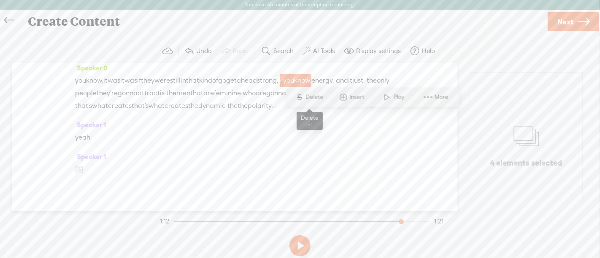
click at [314, 99] on span "Delete" at bounding box center [316, 97] width 20 height 8
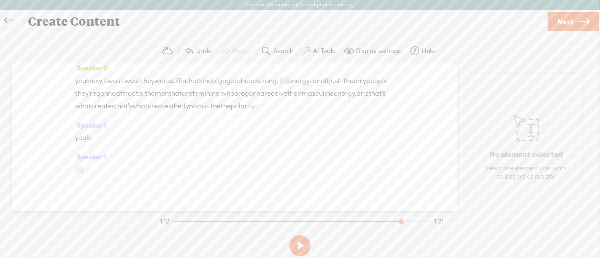
click at [170, 87] on span "were" at bounding box center [162, 81] width 16 height 13
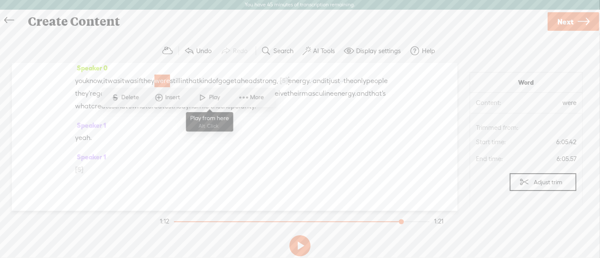
click at [211, 95] on span "Play" at bounding box center [215, 97] width 13 height 8
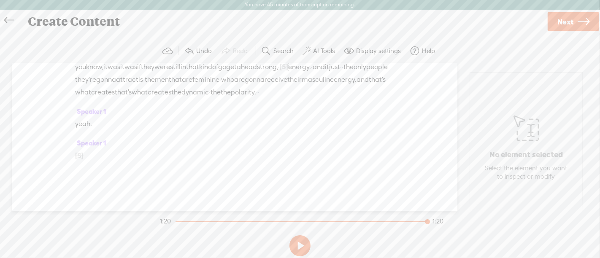
scroll to position [311, 0]
drag, startPoint x: 75, startPoint y: 121, endPoint x: 97, endPoint y: 163, distance: 47.0
click at [97, 163] on div "Speaker 1 [S] · in one particular · way · of doing something, one modus operand…" at bounding box center [235, 137] width 446 height 148
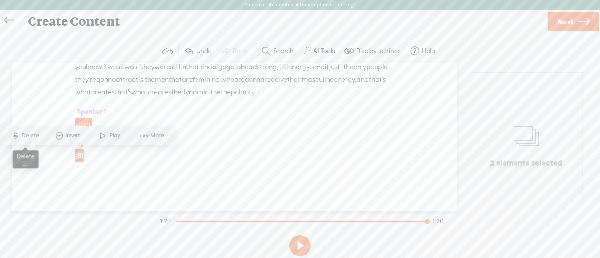
click at [31, 136] on span "Delete" at bounding box center [32, 136] width 20 height 8
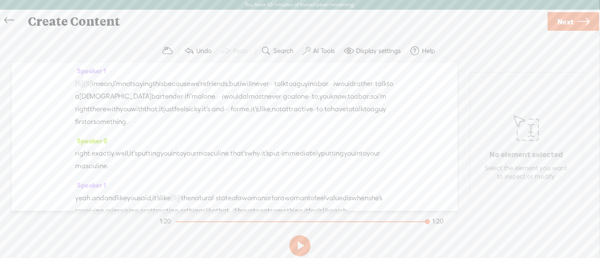
scroll to position [0, 0]
click at [94, 85] on span "i" at bounding box center [93, 87] width 2 height 13
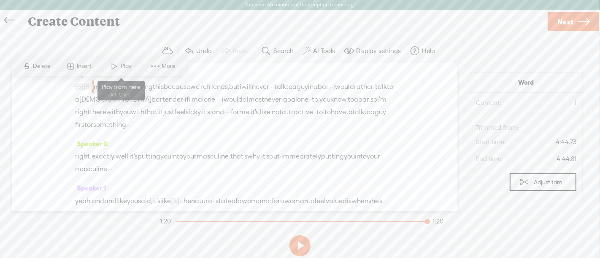
click at [120, 71] on span at bounding box center [114, 66] width 13 height 15
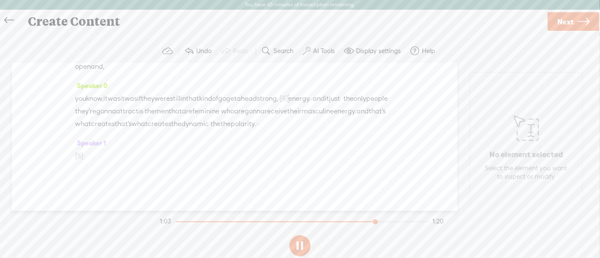
scroll to position [250, 0]
drag, startPoint x: 217, startPoint y: 139, endPoint x: 276, endPoint y: 139, distance: 59.1
click at [276, 130] on div "you know, it was it was if they were still in that kind of go get a headstrong,…" at bounding box center [234, 111] width 319 height 38
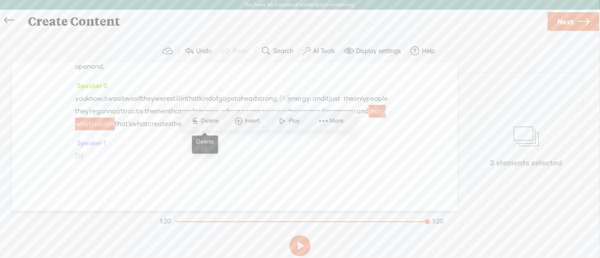
click at [203, 124] on span "Delete" at bounding box center [211, 121] width 20 height 8
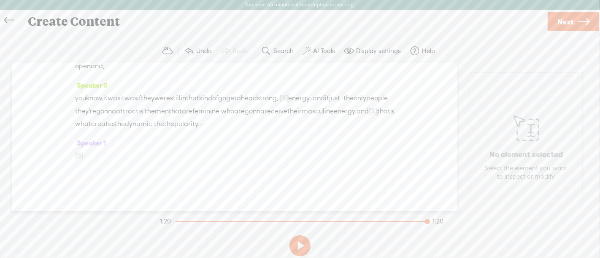
click at [265, 118] on span "receive" at bounding box center [276, 111] width 23 height 13
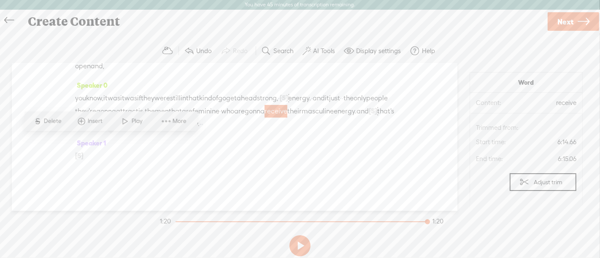
click at [133, 118] on span "Play" at bounding box center [138, 121] width 13 height 8
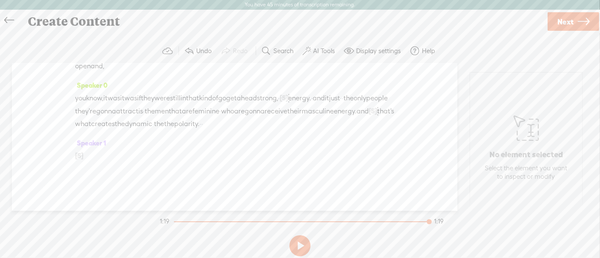
drag, startPoint x: 308, startPoint y: 139, endPoint x: 351, endPoint y: 139, distance: 43.0
click at [351, 130] on div "you know, it was it was if they were still in that kind of go get a headstrong,…" at bounding box center [234, 111] width 319 height 39
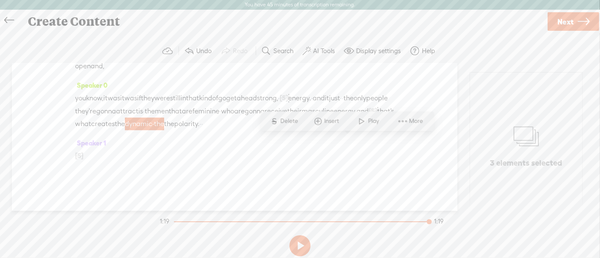
click at [295, 123] on span "Delete" at bounding box center [291, 121] width 20 height 8
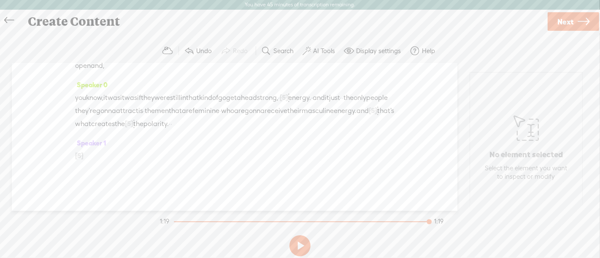
click at [265, 117] on span "receive" at bounding box center [276, 111] width 23 height 13
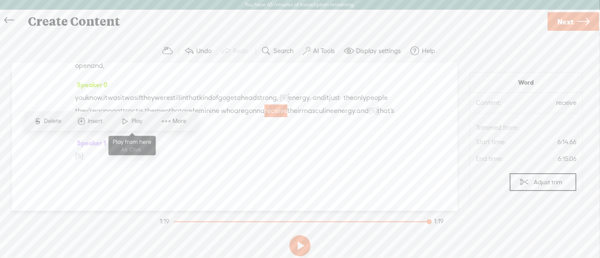
click at [127, 122] on span at bounding box center [125, 121] width 13 height 15
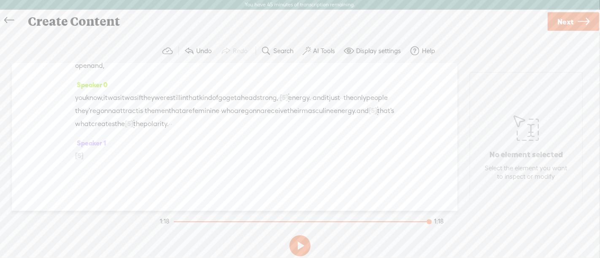
scroll to position [0, 0]
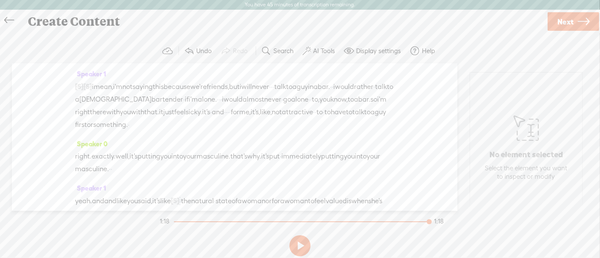
click at [577, 20] on link "Next" at bounding box center [573, 21] width 51 height 19
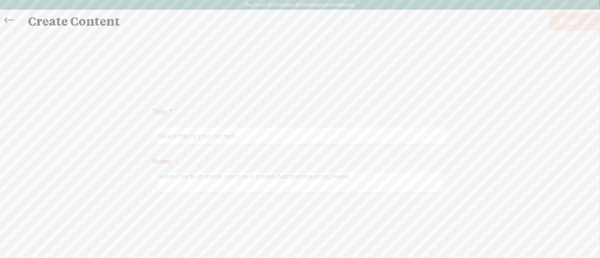
click at [259, 137] on input "text" at bounding box center [301, 136] width 289 height 16
type input "noyb 135 snippet"
click at [565, 22] on span "Finish" at bounding box center [569, 22] width 19 height 22
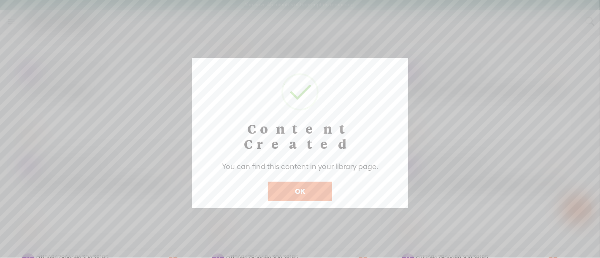
click at [308, 182] on button "OK" at bounding box center [300, 191] width 64 height 19
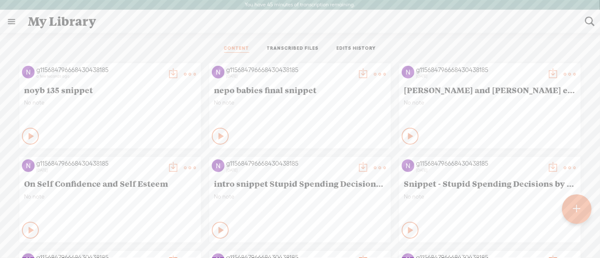
click at [179, 73] on t at bounding box center [173, 74] width 12 height 12
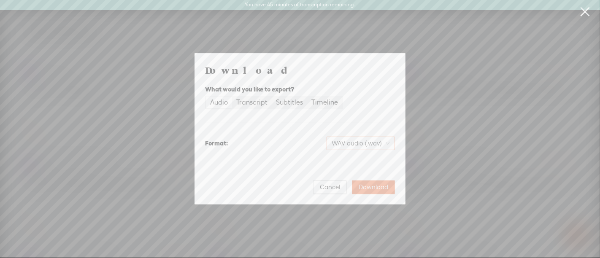
click at [371, 144] on span "WAV audio (.wav)" at bounding box center [361, 143] width 58 height 13
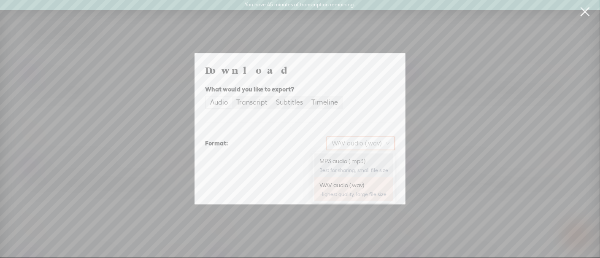
click at [348, 167] on div "Best for sharing, small file size" at bounding box center [353, 170] width 69 height 7
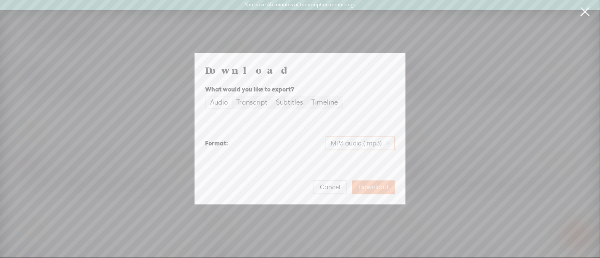
click at [377, 189] on span "Download" at bounding box center [374, 187] width 30 height 8
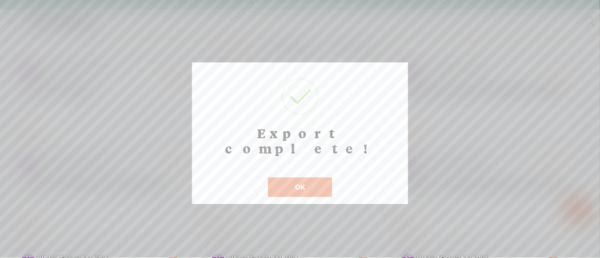
click at [301, 178] on button "OK" at bounding box center [300, 187] width 64 height 19
